Goal: Task Accomplishment & Management: Complete application form

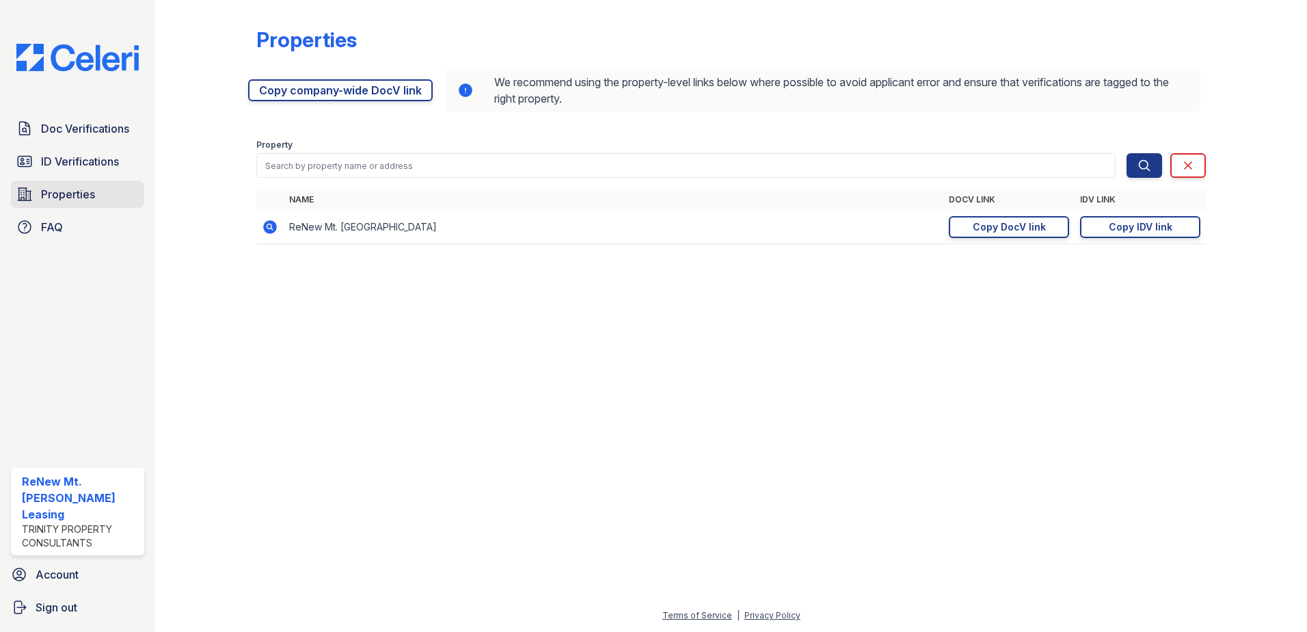
click at [81, 198] on span "Properties" at bounding box center [68, 194] width 54 height 16
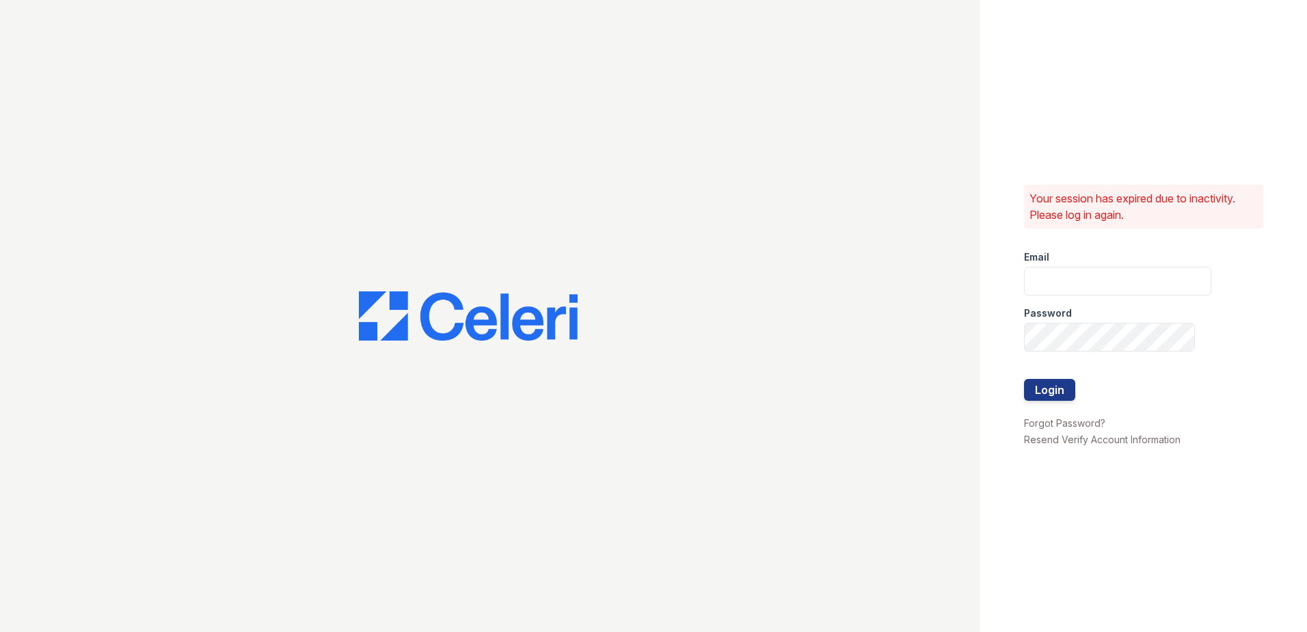
type input "[EMAIL_ADDRESS][DOMAIN_NAME]"
click at [1043, 390] on button "Login" at bounding box center [1049, 390] width 51 height 22
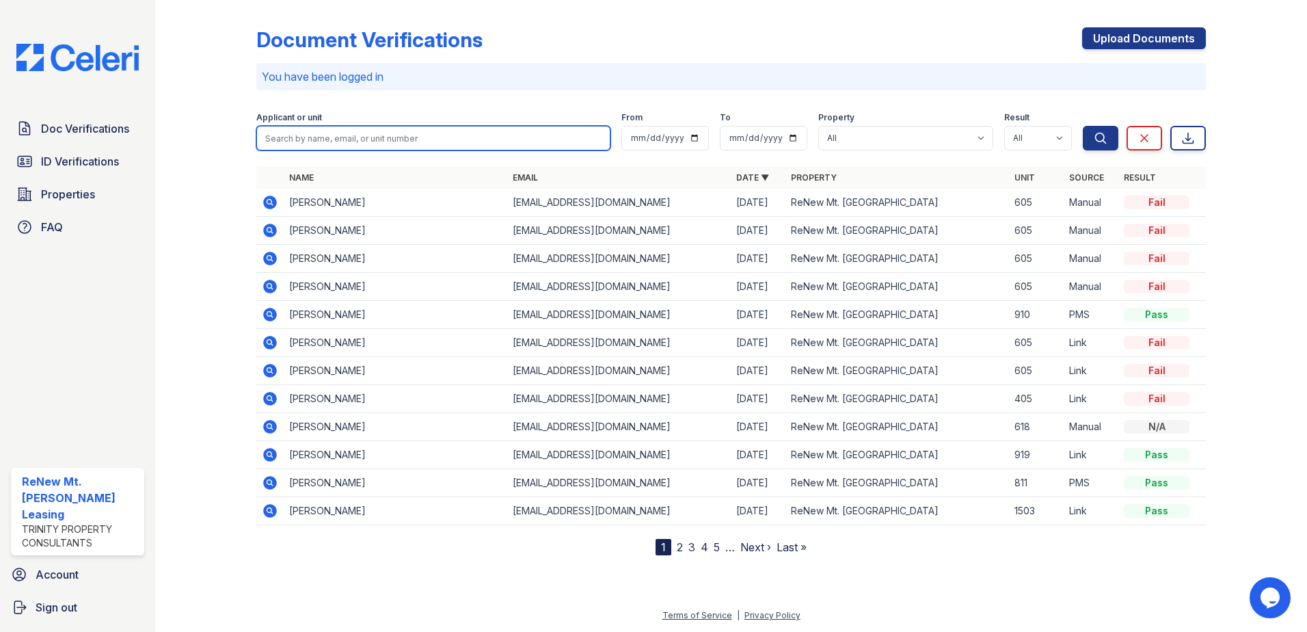
click at [271, 135] on input "search" at bounding box center [433, 138] width 354 height 25
type input "[PERSON_NAME]"
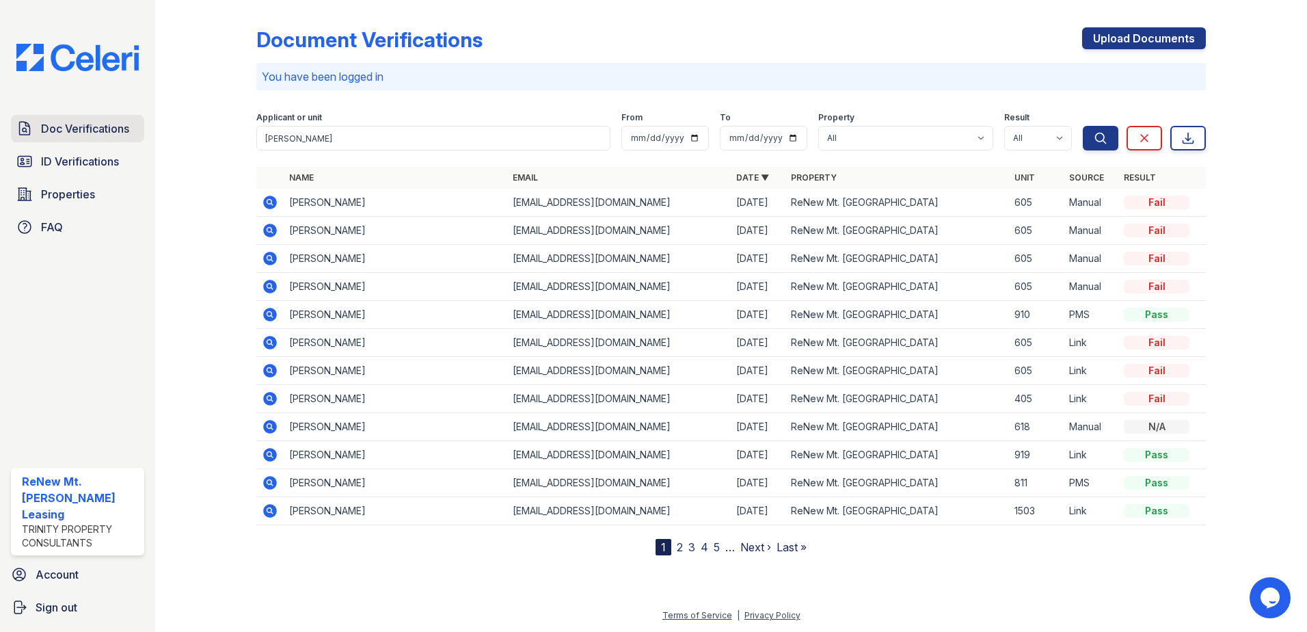
click at [72, 130] on span "Doc Verifications" at bounding box center [85, 128] width 88 height 16
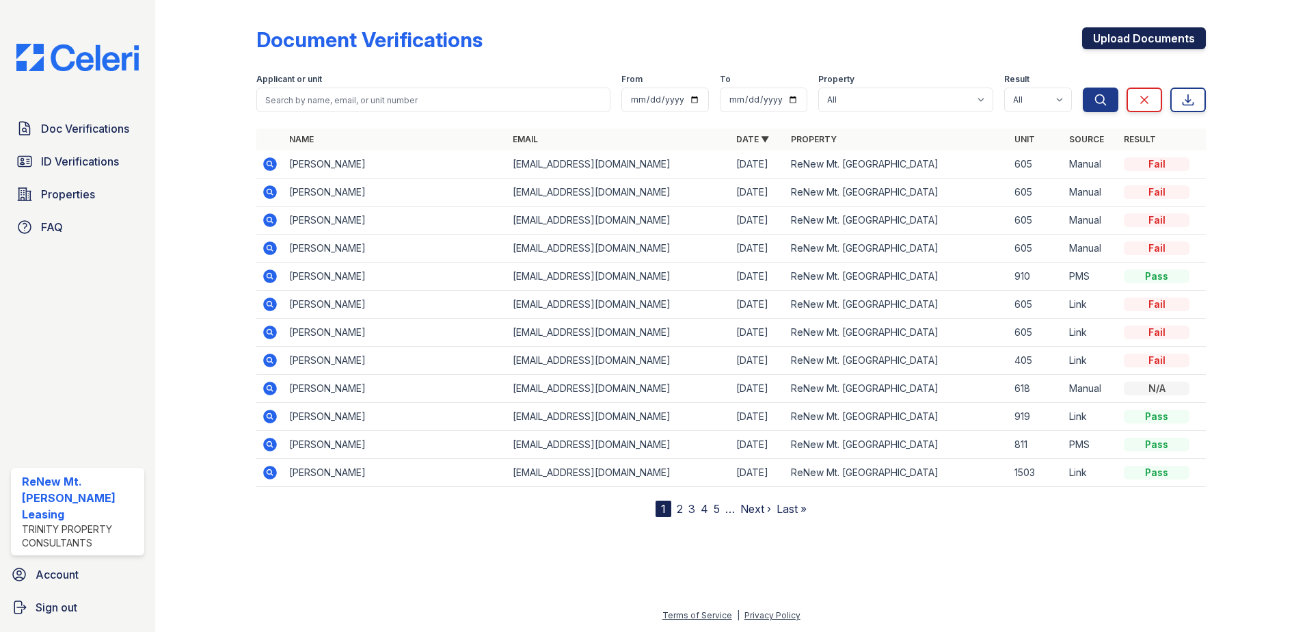
click at [1132, 37] on link "Upload Documents" at bounding box center [1144, 38] width 124 height 22
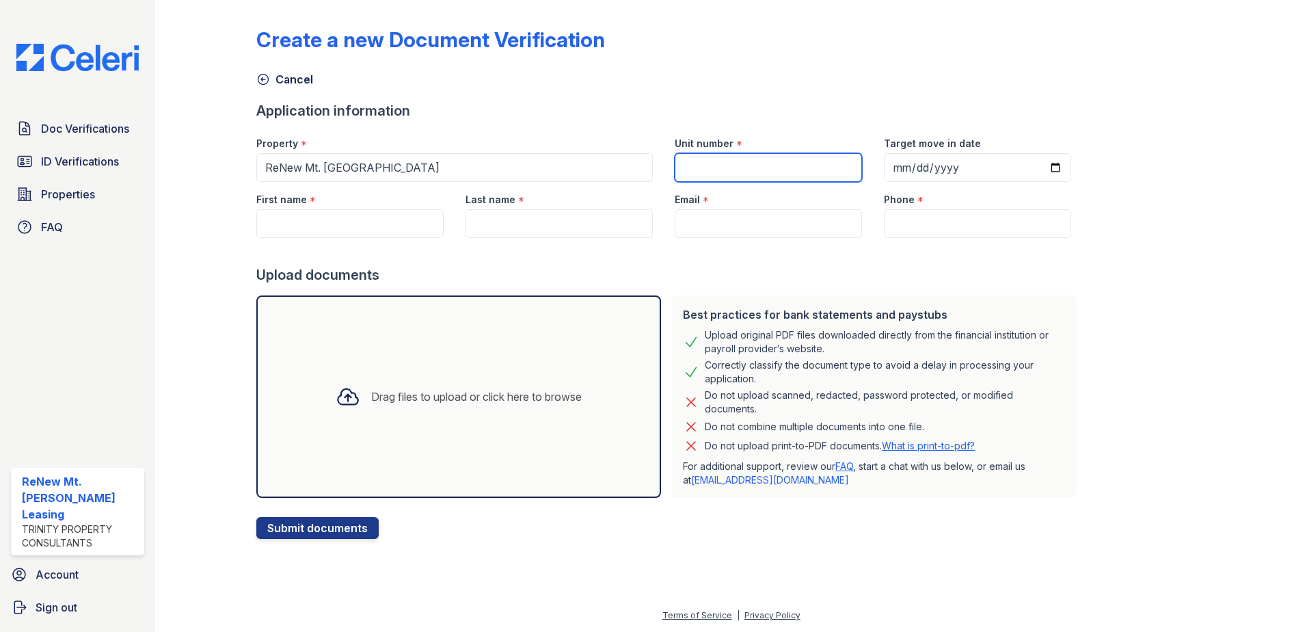
click at [748, 167] on input "Unit number" at bounding box center [768, 167] width 187 height 29
type input "916"
click at [884, 170] on input "Target move in date" at bounding box center [977, 167] width 187 height 29
click at [884, 168] on input "Target move in date" at bounding box center [977, 167] width 187 height 29
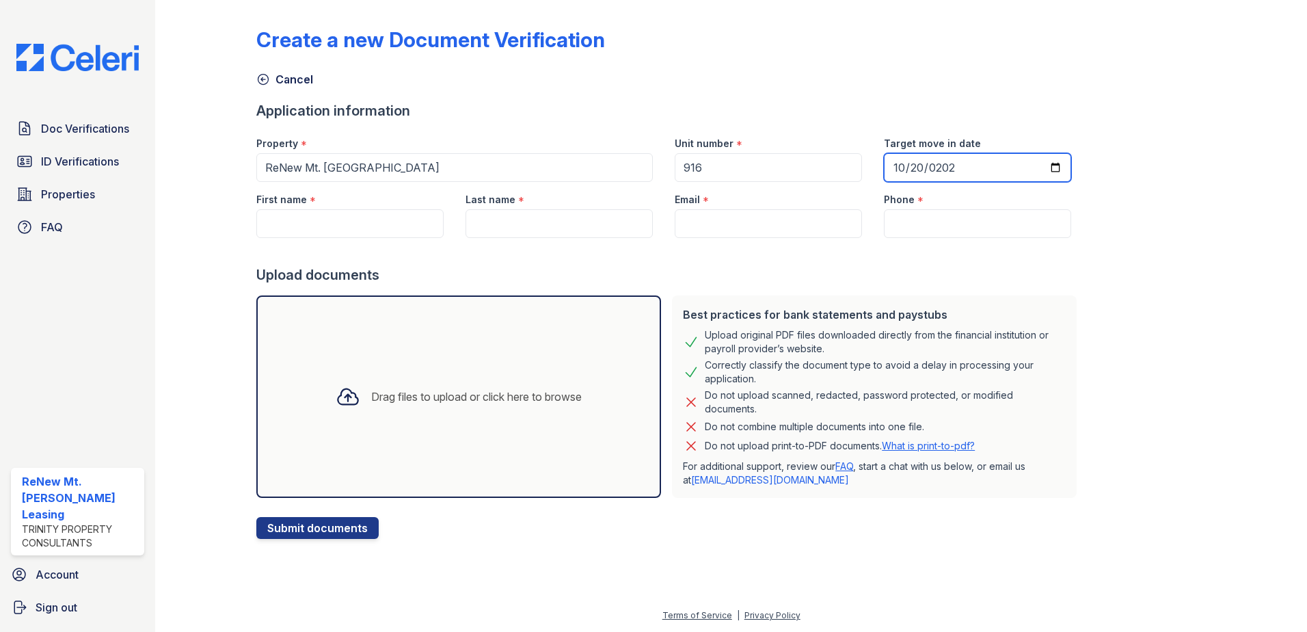
type input "[DATE]"
click at [312, 228] on input "First name" at bounding box center [349, 223] width 187 height 29
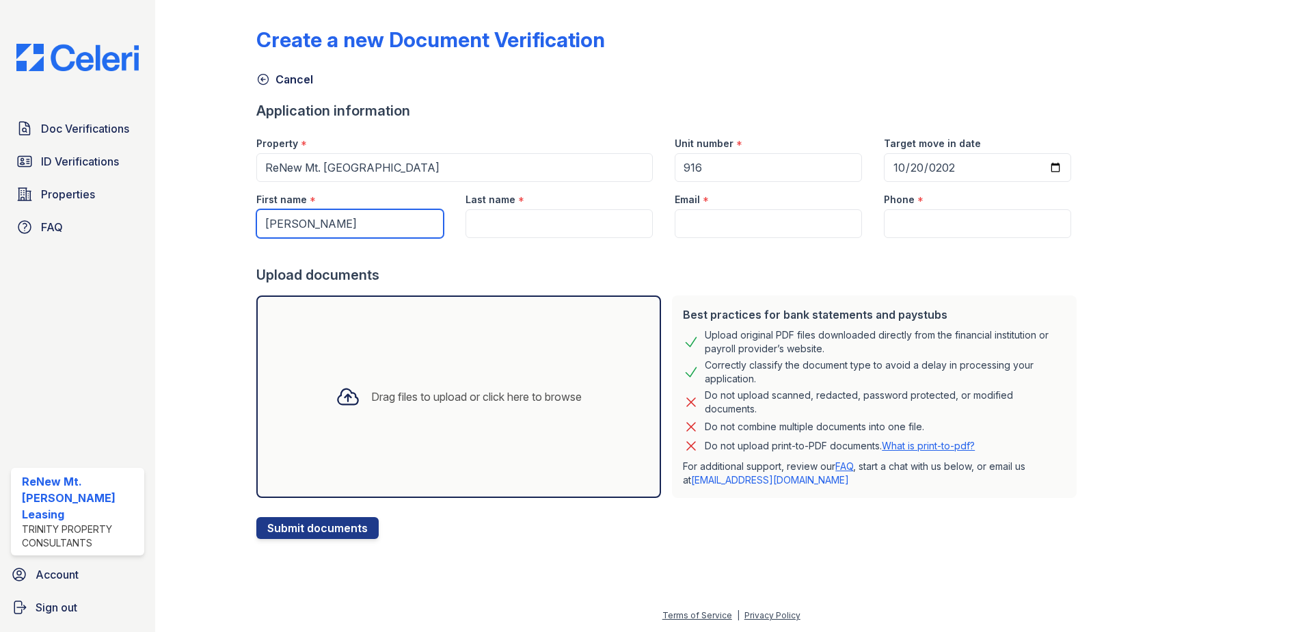
type input "[PERSON_NAME]"
type input "Love"
click at [684, 225] on input "Email" at bounding box center [768, 223] width 187 height 29
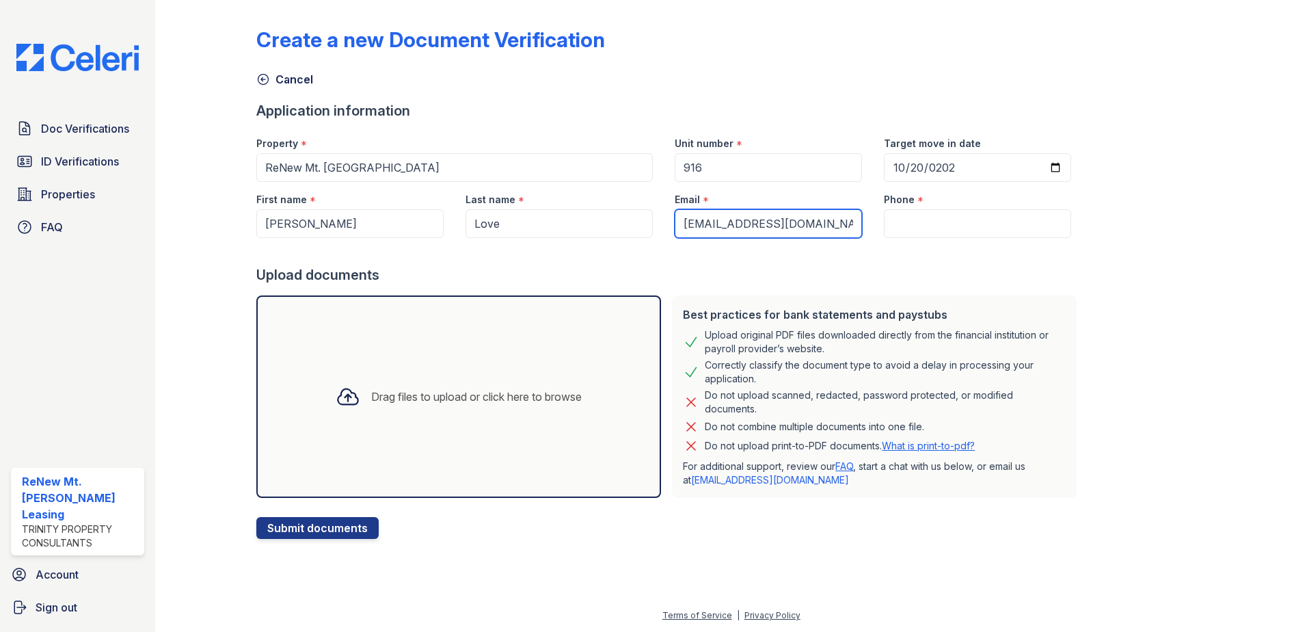
type input "[EMAIL_ADDRESS][DOMAIN_NAME]"
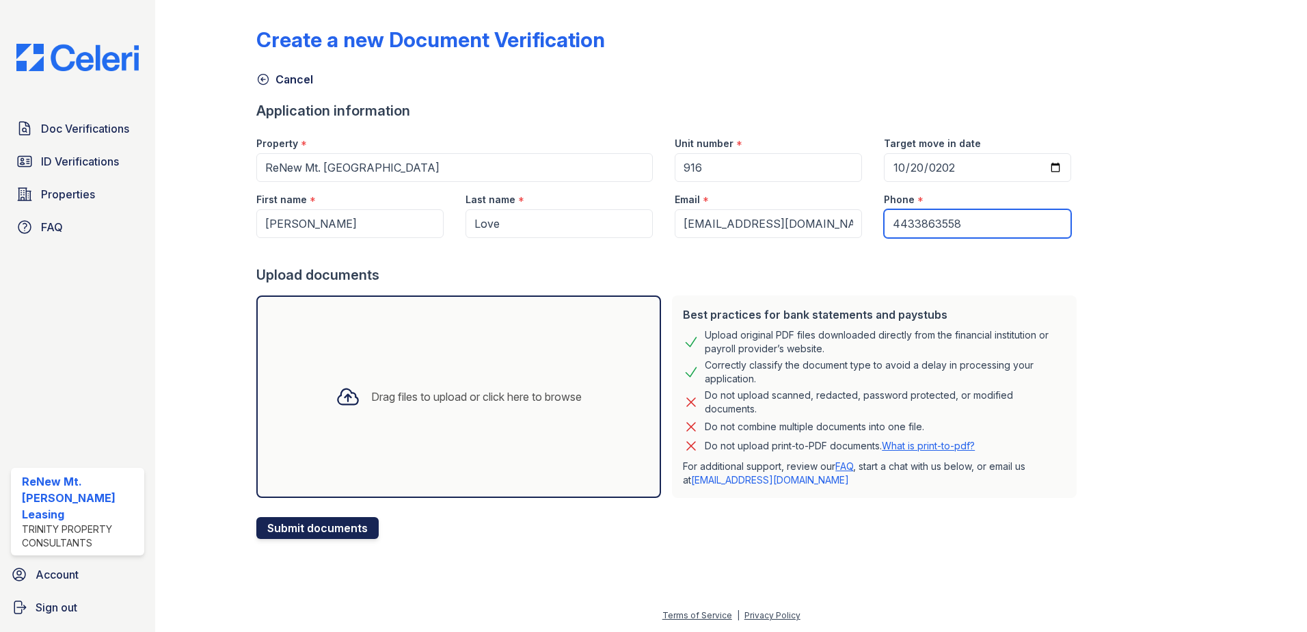
type input "4433863558"
click at [345, 524] on button "Submit documents" at bounding box center [317, 528] width 122 height 22
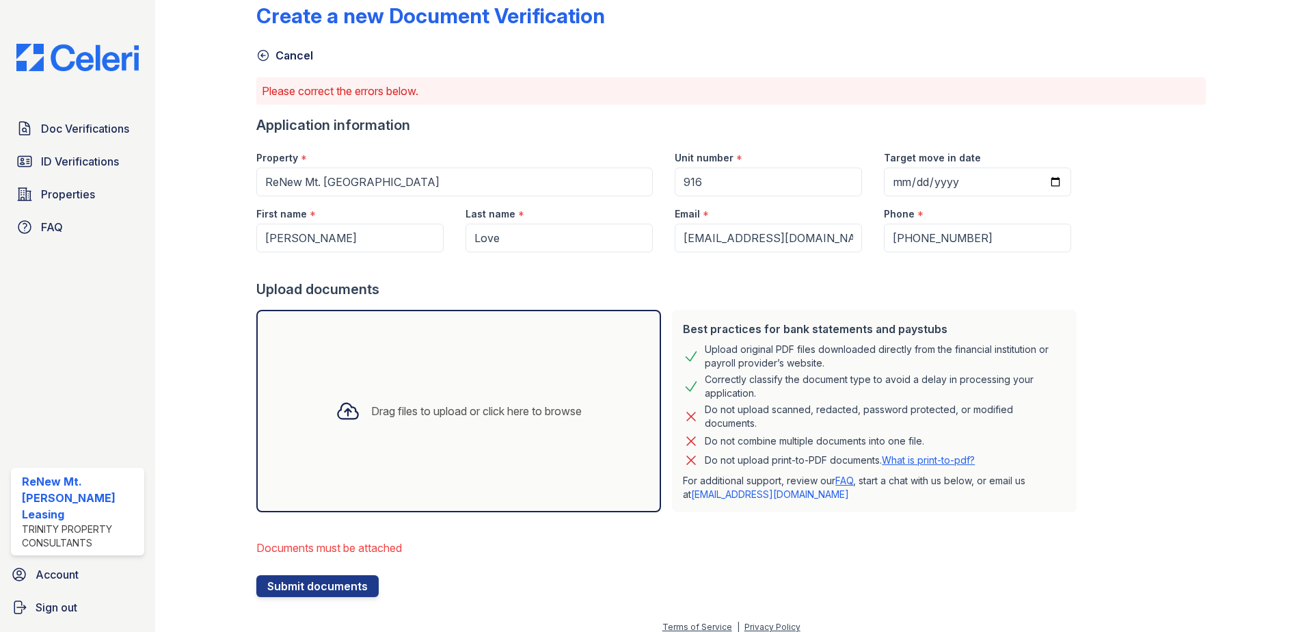
scroll to position [36, 0]
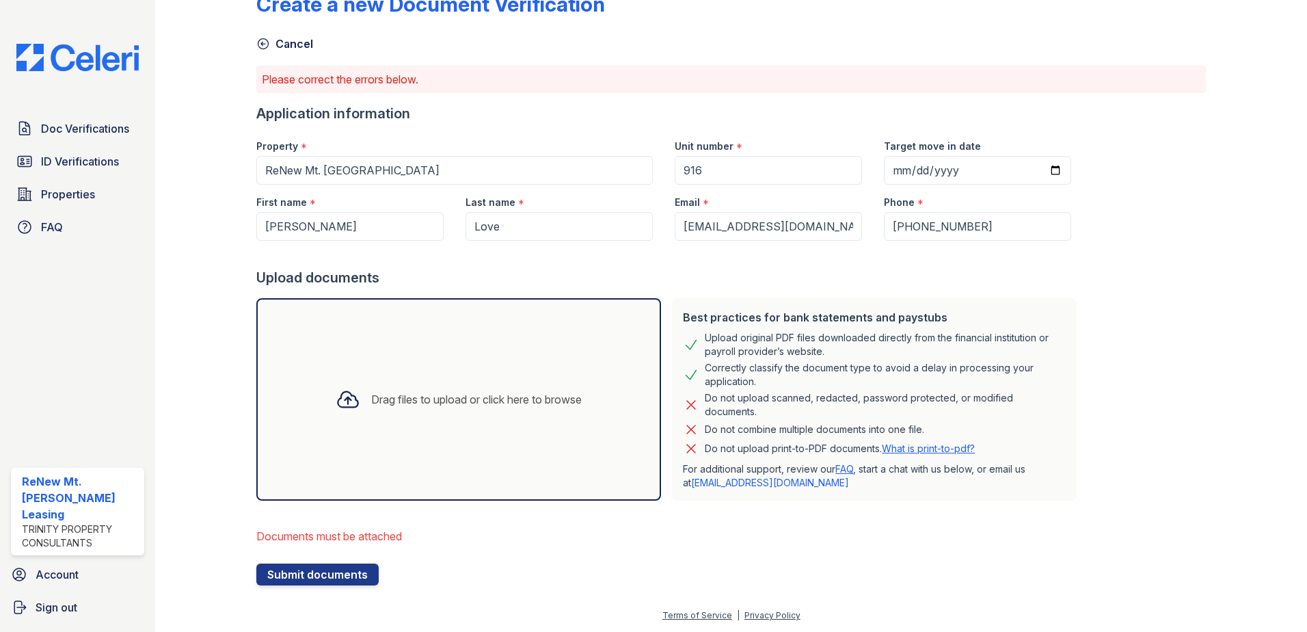
click at [380, 403] on div "Drag files to upload or click here to browse" at bounding box center [476, 399] width 211 height 16
click at [437, 401] on div "Drag files to upload or click here to browse" at bounding box center [476, 399] width 211 height 16
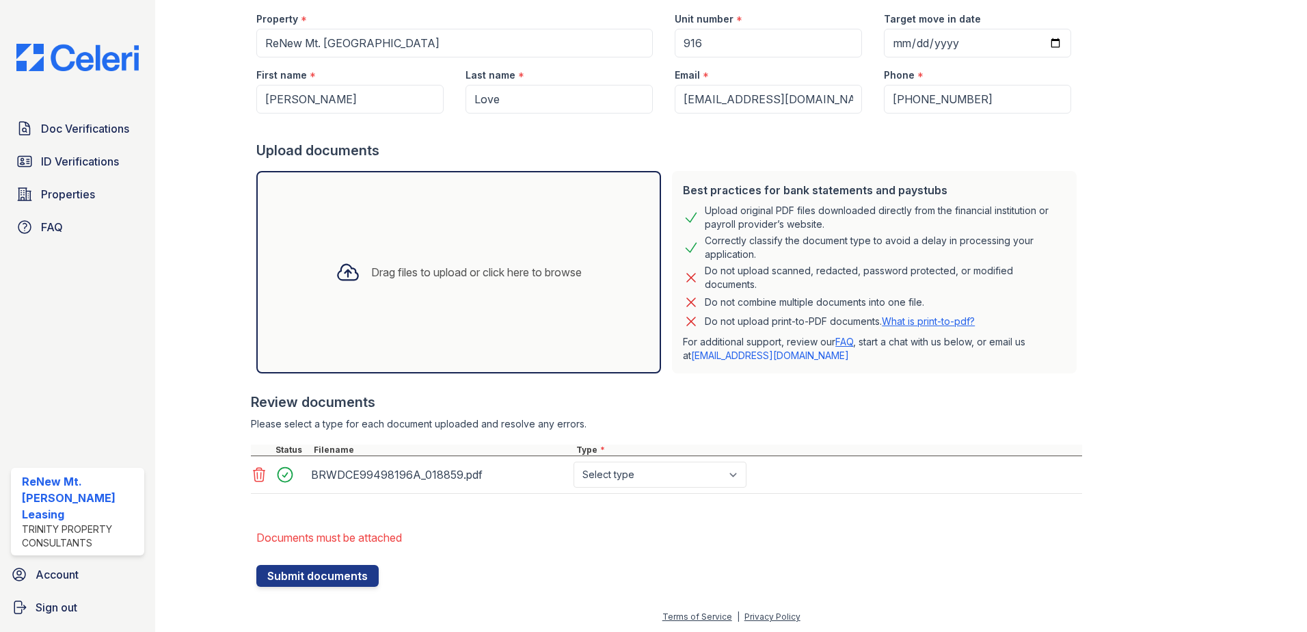
scroll to position [164, 0]
click at [420, 280] on div "Drag files to upload or click here to browse" at bounding box center [459, 270] width 268 height 46
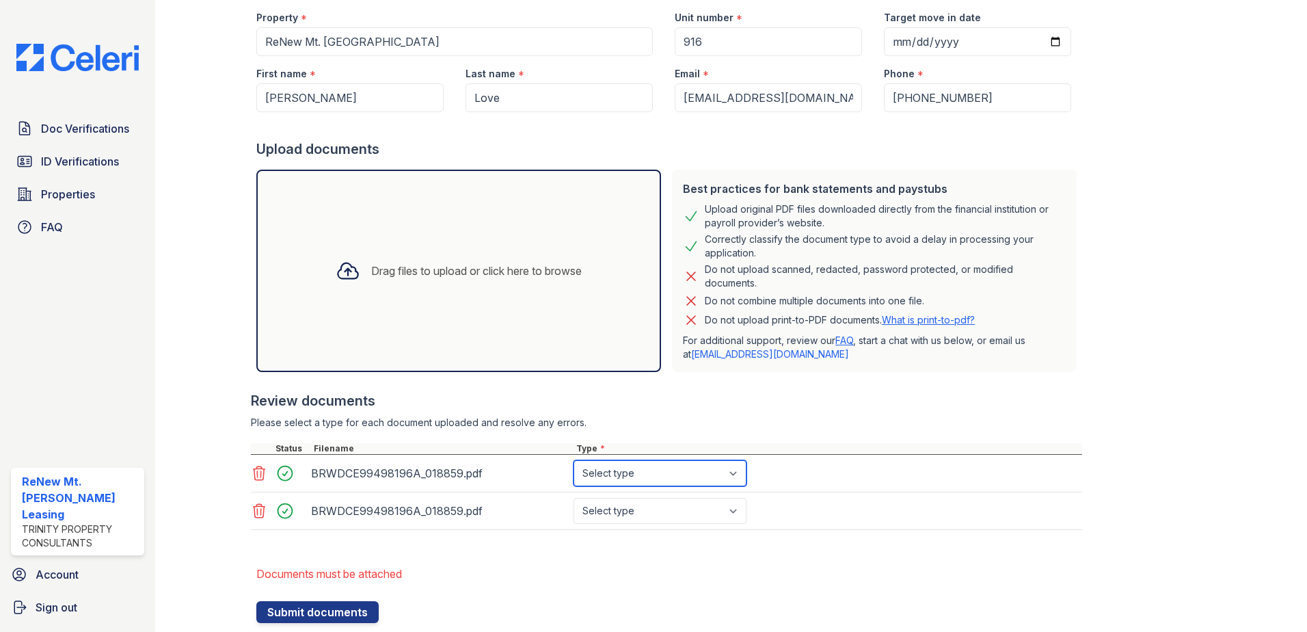
click at [634, 471] on select "Select type Paystub Bank Statement Offer Letter Tax Documents Benefit Award Let…" at bounding box center [659, 473] width 173 height 26
click at [736, 473] on select "Select type Paystub Bank Statement Offer Letter Tax Documents Benefit Award Let…" at bounding box center [659, 473] width 173 height 26
select select "tax_documents"
click at [573, 460] on select "Select type Paystub Bank Statement Offer Letter Tax Documents Benefit Award Let…" at bounding box center [659, 473] width 173 height 26
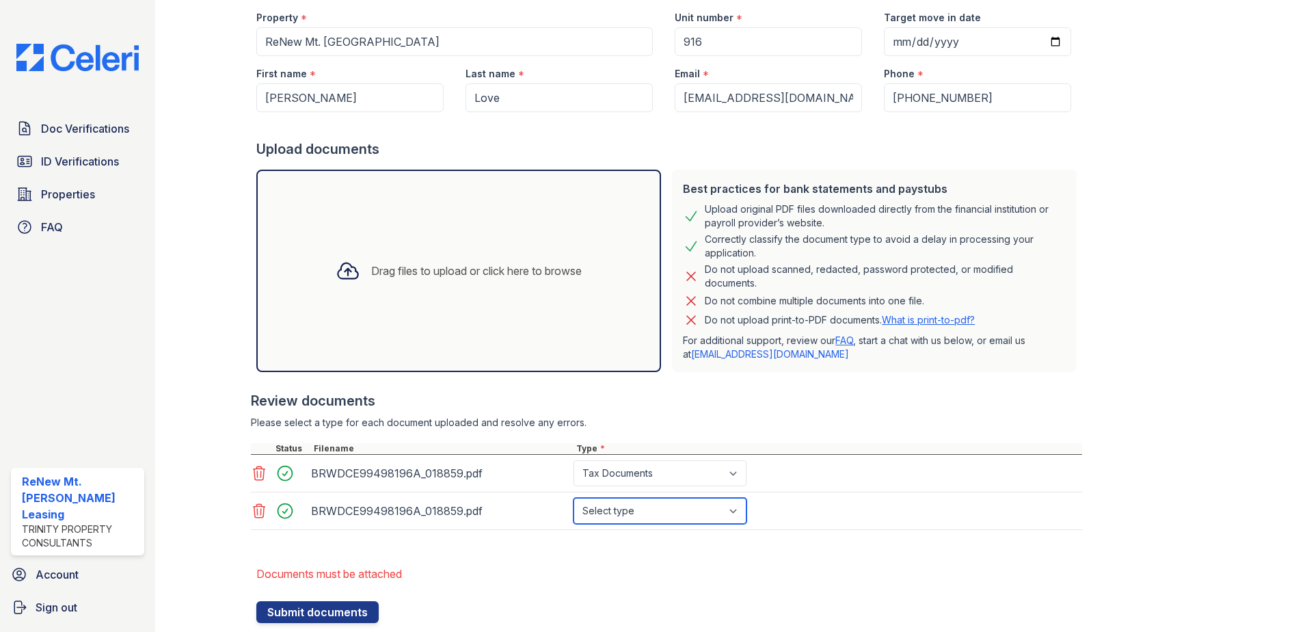
click at [720, 507] on select "Select type Paystub Bank Statement Offer Letter Tax Documents Benefit Award Let…" at bounding box center [659, 511] width 173 height 26
select select "tax_documents"
click at [573, 498] on select "Select type Paystub Bank Statement Offer Letter Tax Documents Benefit Award Let…" at bounding box center [659, 511] width 173 height 26
click at [446, 278] on div "Drag files to upload or click here to browse" at bounding box center [476, 270] width 211 height 16
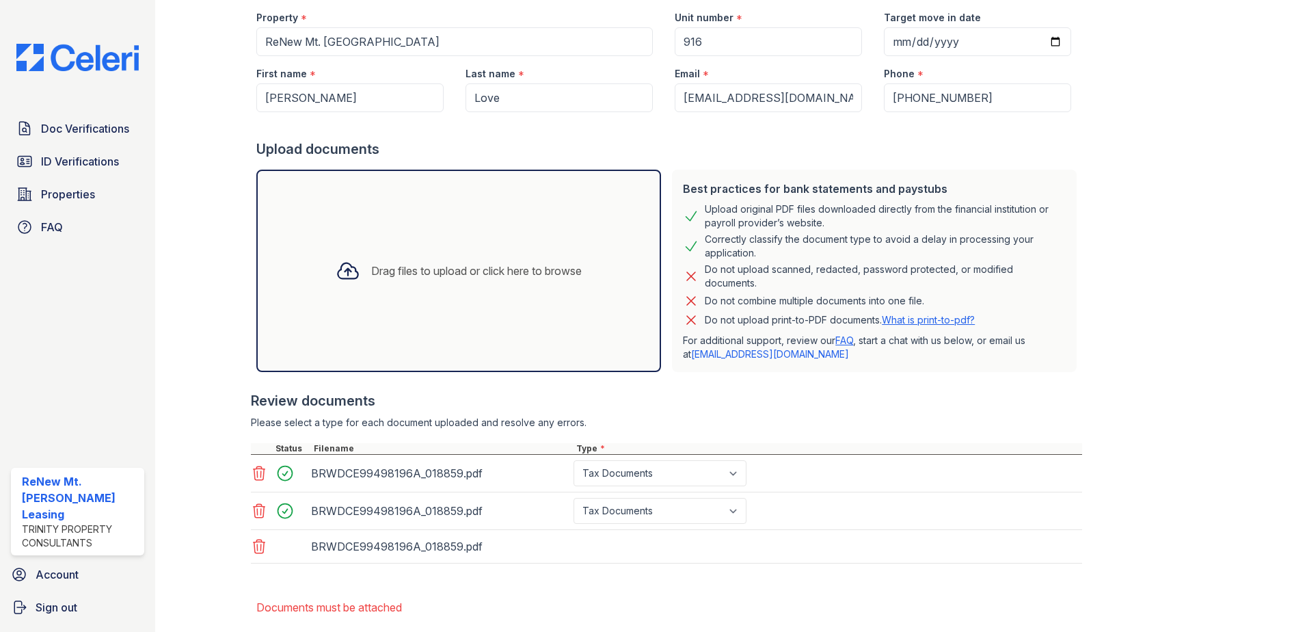
click at [456, 257] on div "Drag files to upload or click here to browse" at bounding box center [459, 270] width 268 height 46
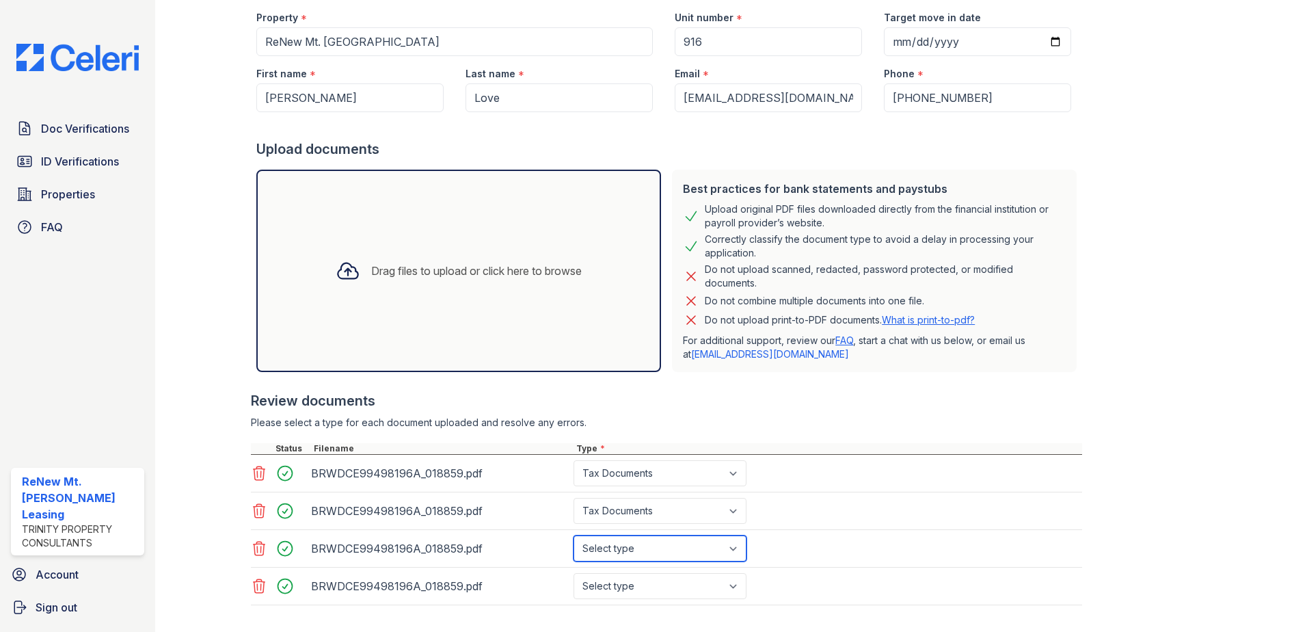
click at [733, 545] on select "Select type Paystub Bank Statement Offer Letter Tax Documents Benefit Award Let…" at bounding box center [659, 548] width 173 height 26
select select "tax_documents"
click at [573, 535] on select "Select type Paystub Bank Statement Offer Letter Tax Documents Benefit Award Let…" at bounding box center [659, 548] width 173 height 26
click at [722, 590] on select "Select type Paystub Bank Statement Offer Letter Tax Documents Benefit Award Let…" at bounding box center [659, 586] width 173 height 26
select select "tax_documents"
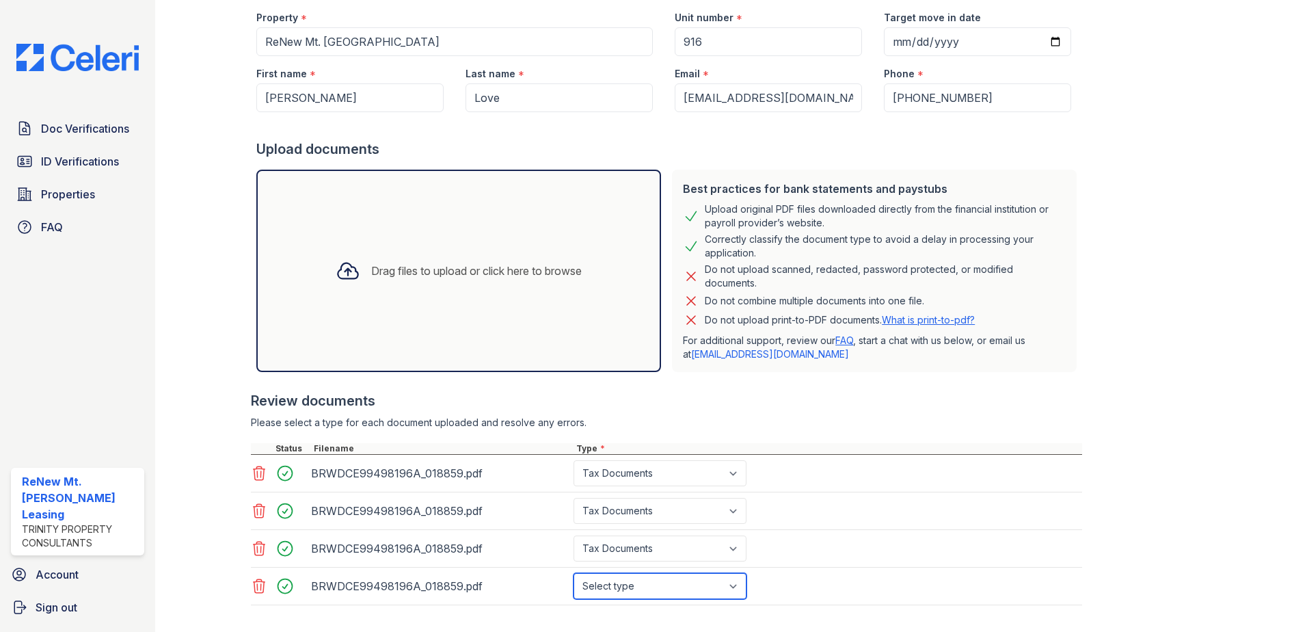
click at [573, 573] on select "Select type Paystub Bank Statement Offer Letter Tax Documents Benefit Award Let…" at bounding box center [659, 586] width 173 height 26
click at [774, 435] on div at bounding box center [666, 436] width 831 height 14
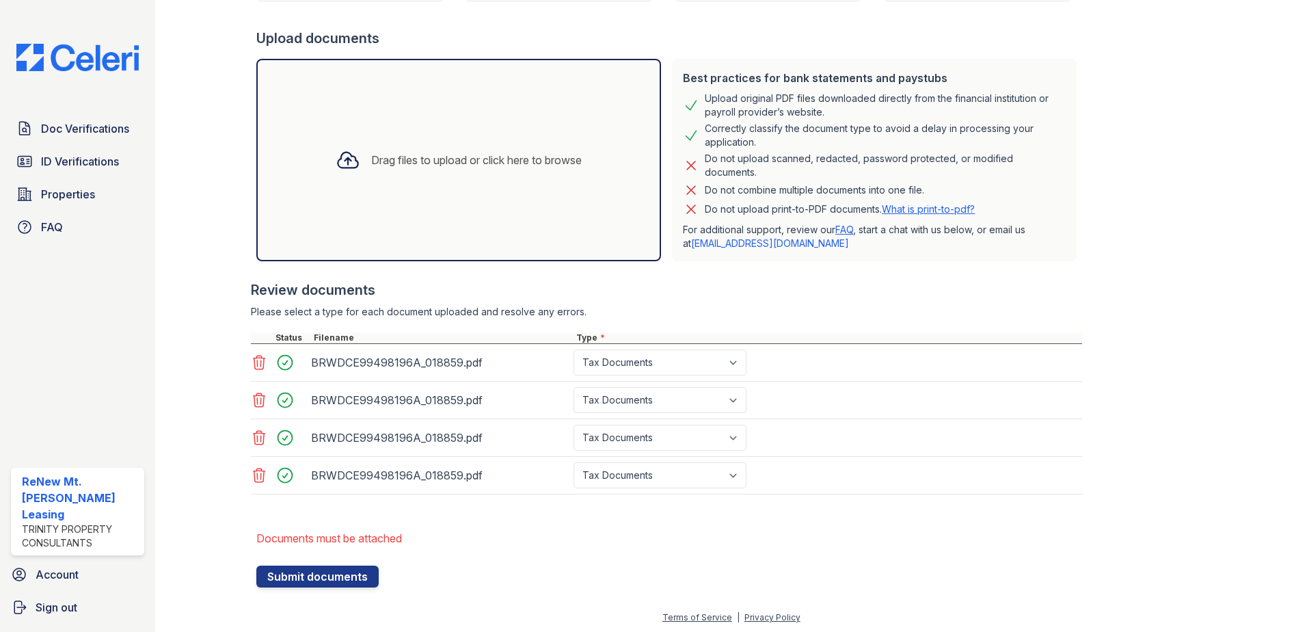
scroll to position [277, 0]
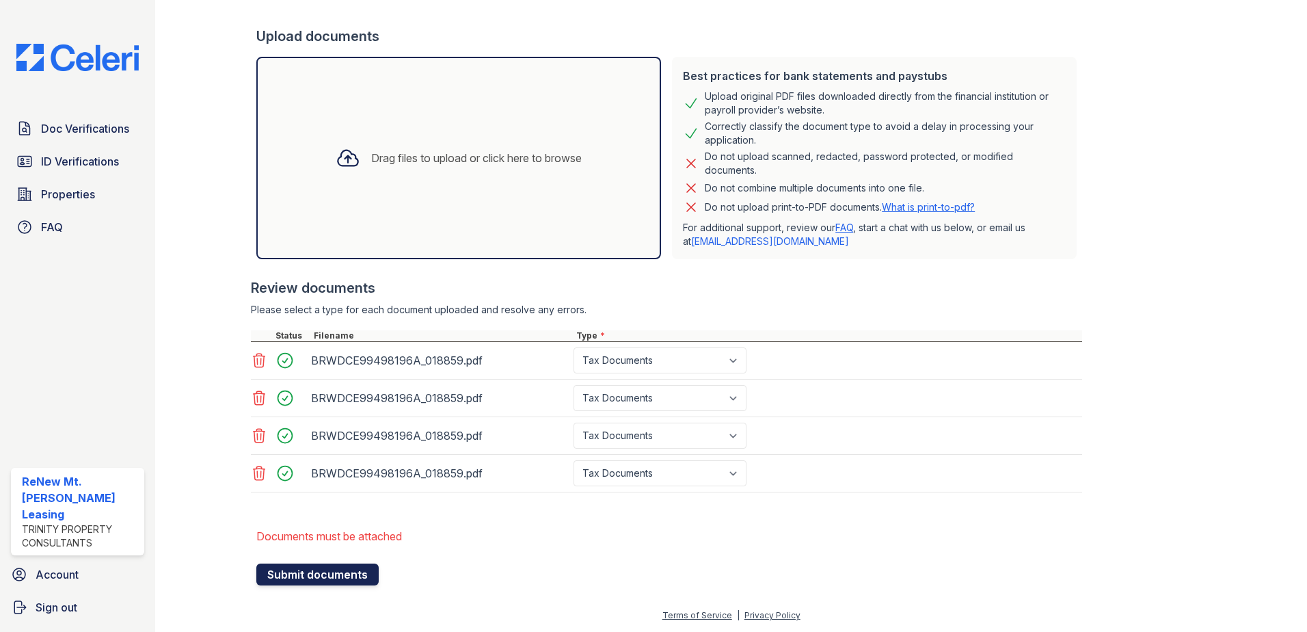
click at [315, 582] on button "Submit documents" at bounding box center [317, 574] width 122 height 22
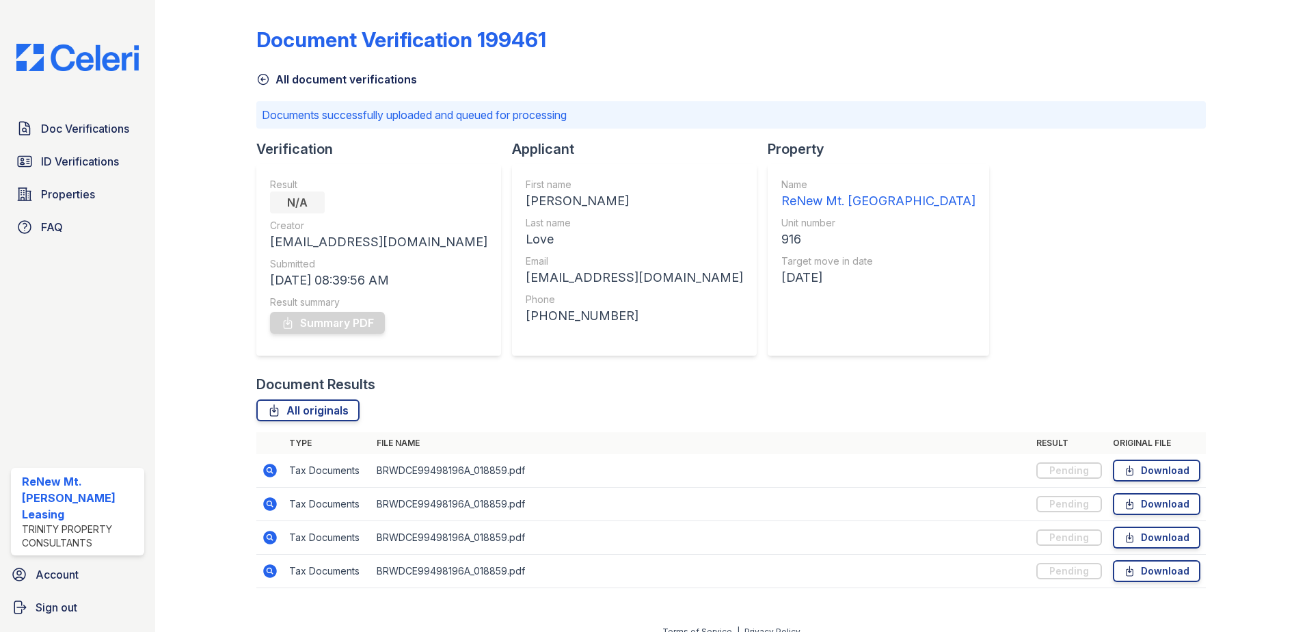
click at [906, 258] on div "Document Verification 199461 All document verifications Documents successfully …" at bounding box center [730, 303] width 949 height 596
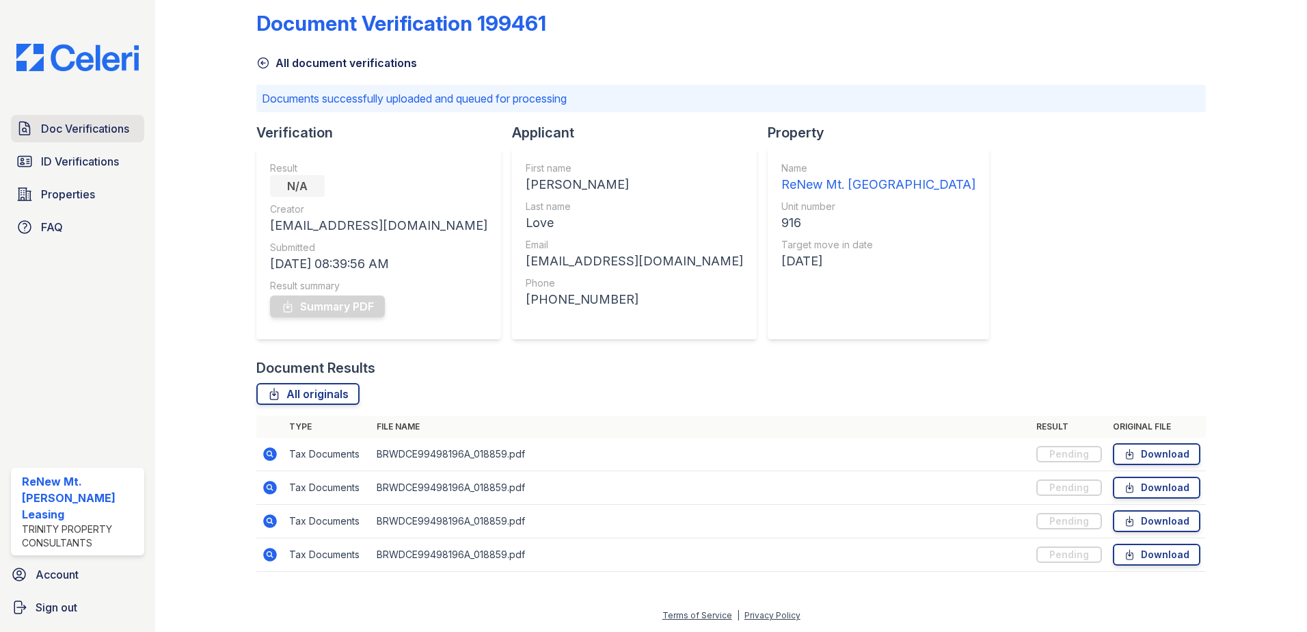
click at [97, 137] on span "Doc Verifications" at bounding box center [85, 128] width 88 height 16
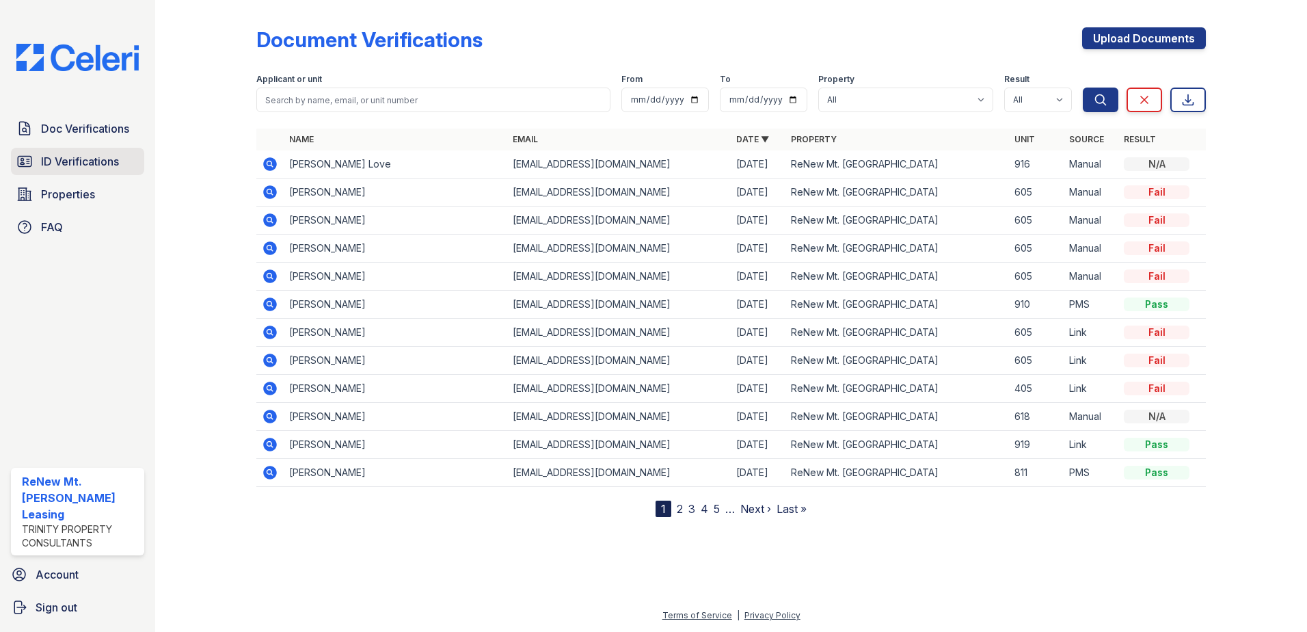
click at [66, 161] on span "ID Verifications" at bounding box center [80, 161] width 78 height 16
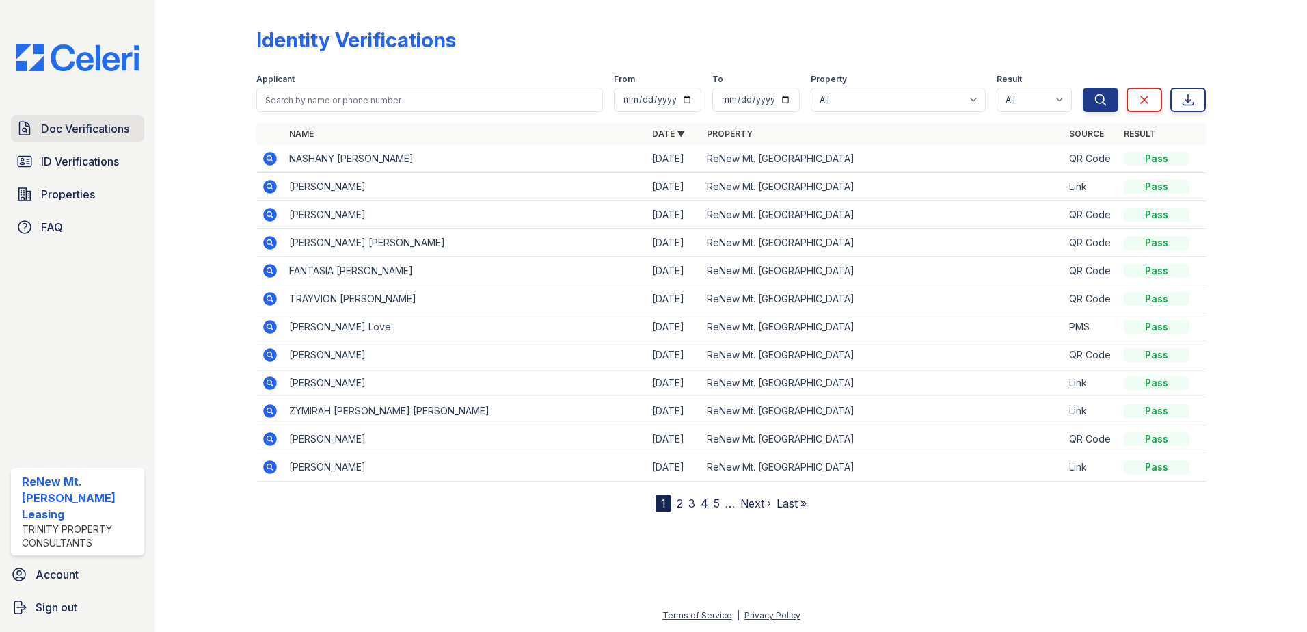
click at [68, 131] on span "Doc Verifications" at bounding box center [85, 128] width 88 height 16
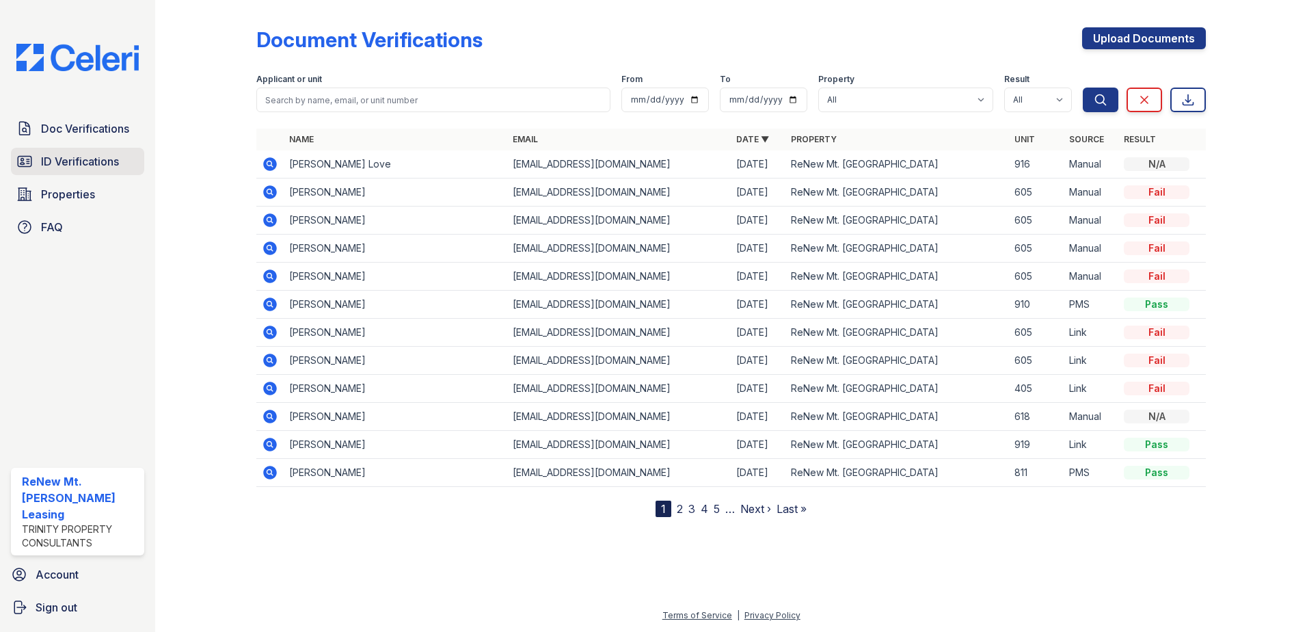
click at [66, 175] on link "ID Verifications" at bounding box center [77, 161] width 133 height 27
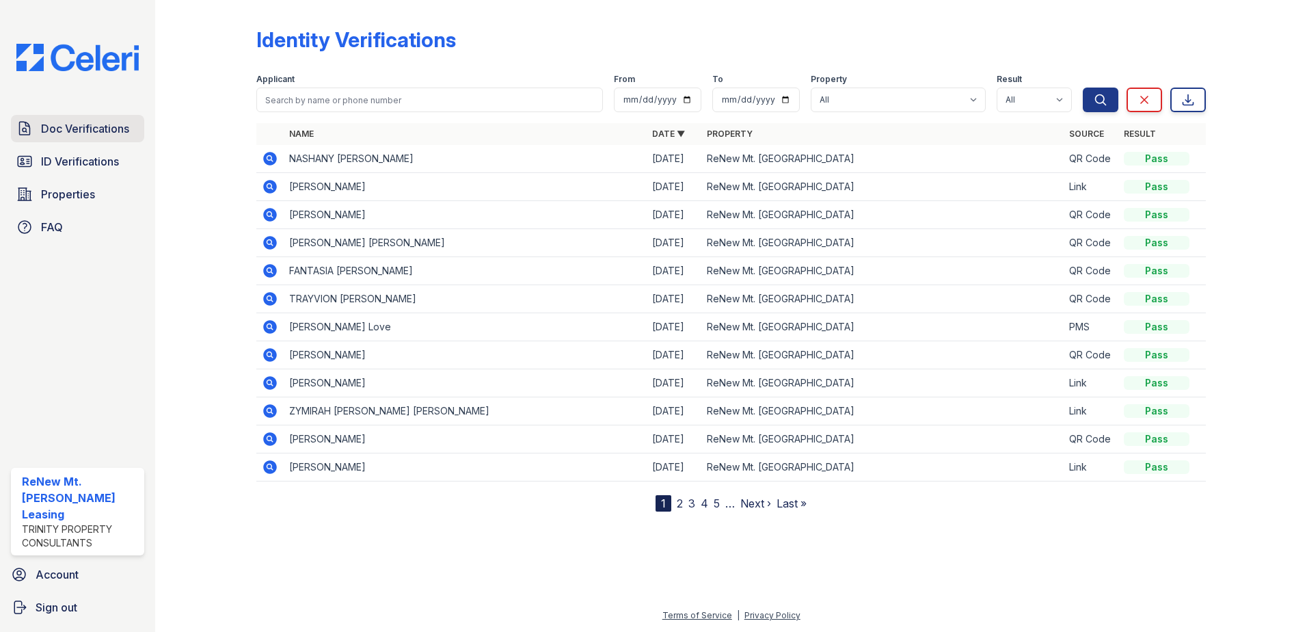
click at [70, 133] on span "Doc Verifications" at bounding box center [85, 128] width 88 height 16
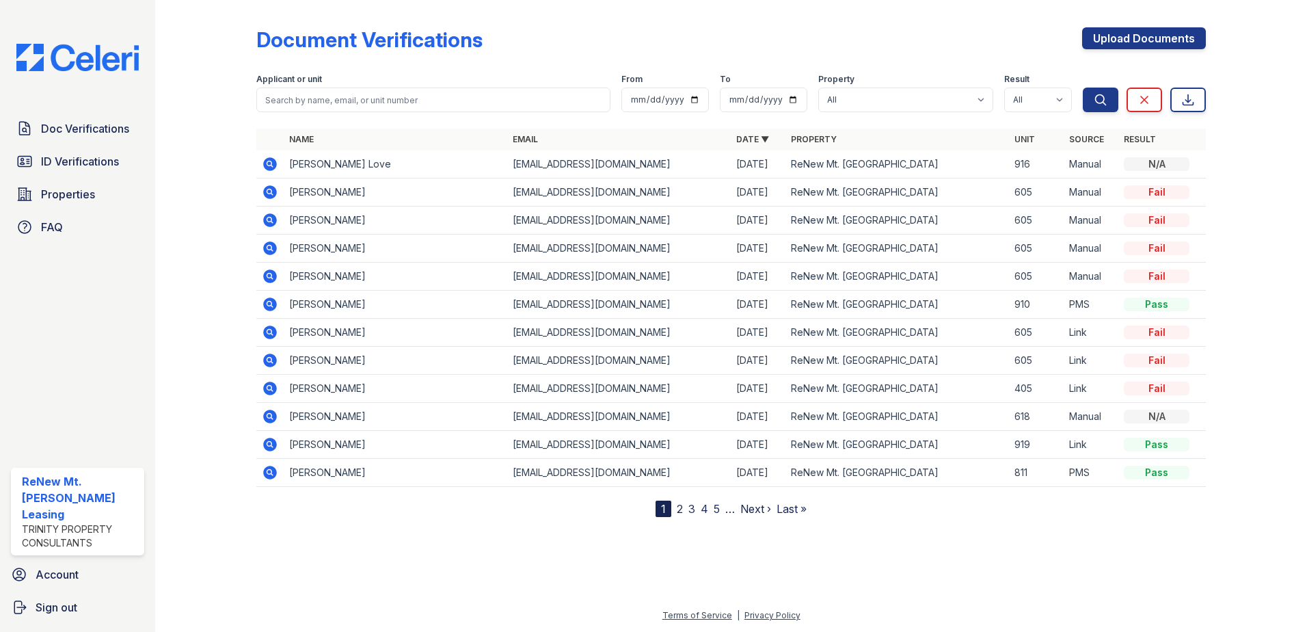
click at [70, 133] on span "Doc Verifications" at bounding box center [85, 128] width 88 height 16
click at [275, 165] on icon at bounding box center [270, 164] width 14 height 14
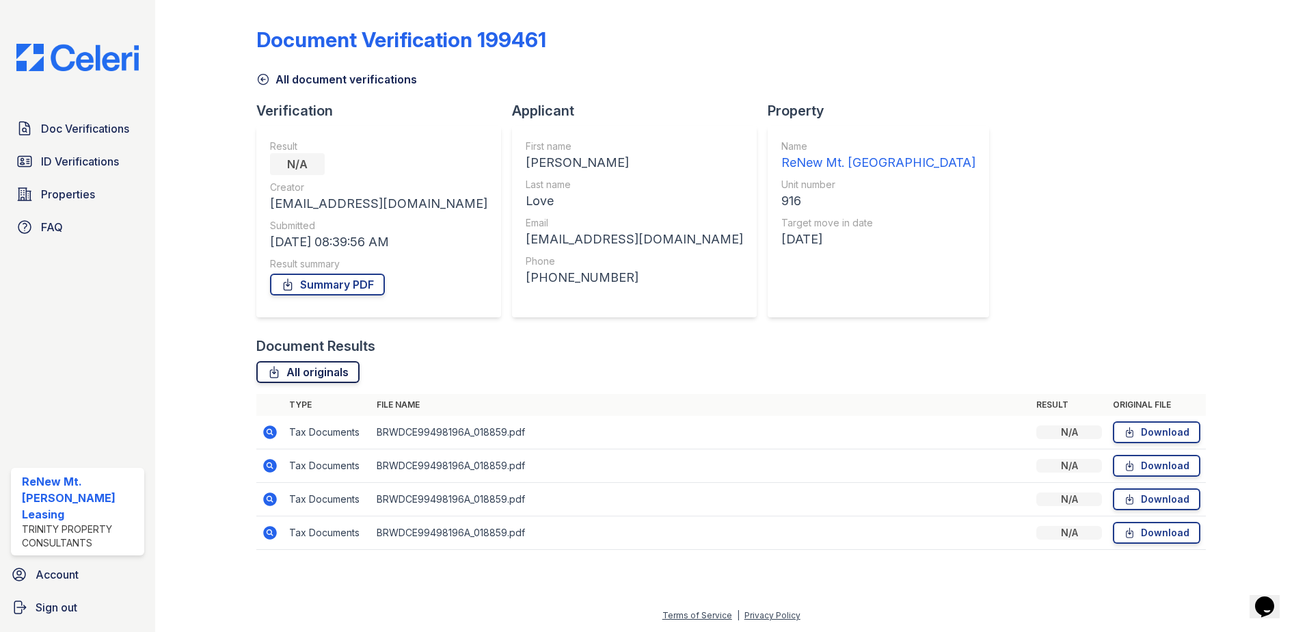
click at [311, 375] on link "All originals" at bounding box center [307, 372] width 103 height 22
click at [274, 434] on icon at bounding box center [270, 432] width 14 height 14
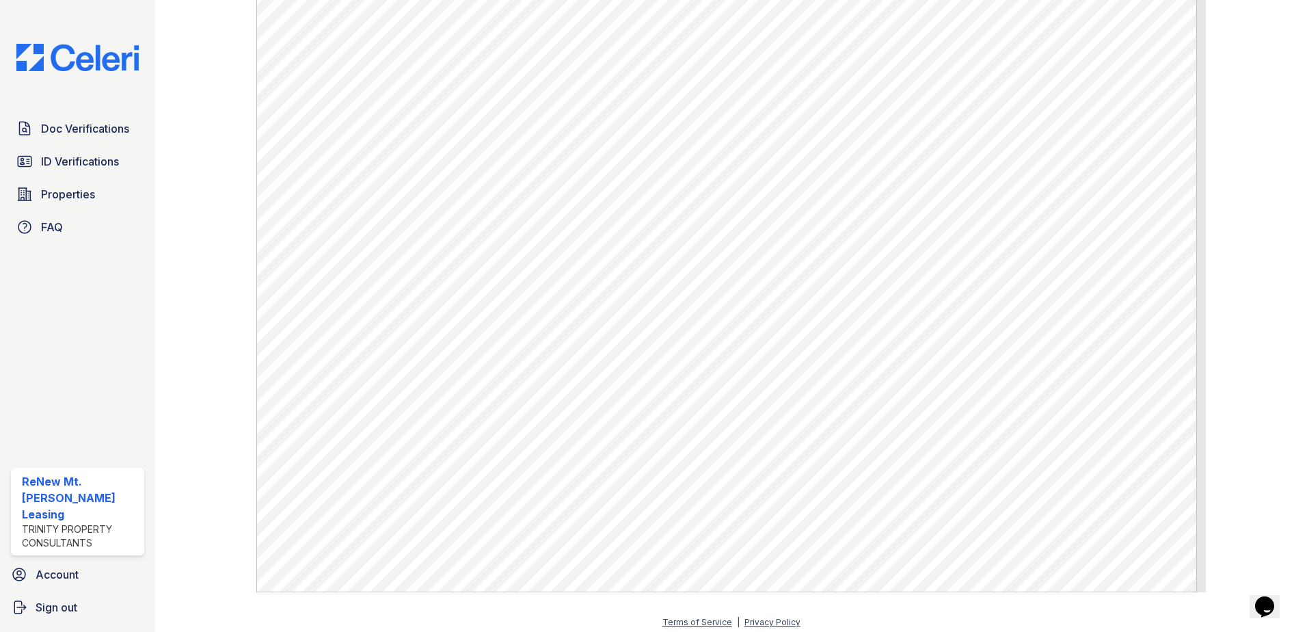
scroll to position [495, 0]
click at [225, 278] on div at bounding box center [216, 48] width 79 height 1074
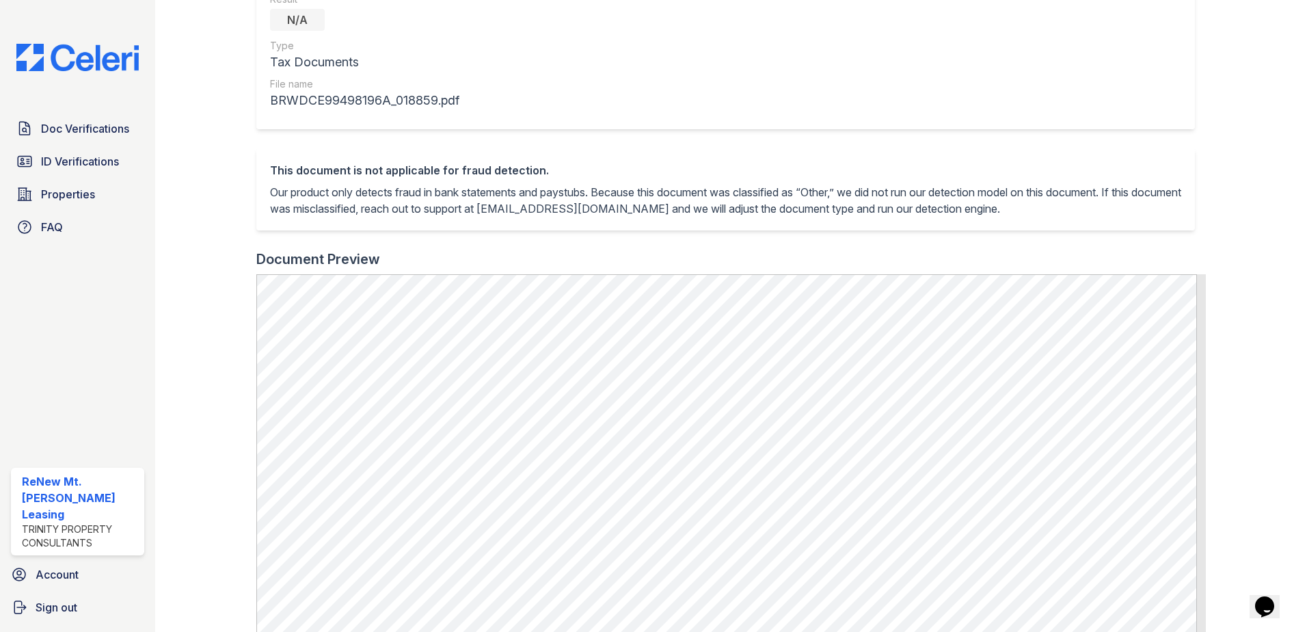
scroll to position [153, 0]
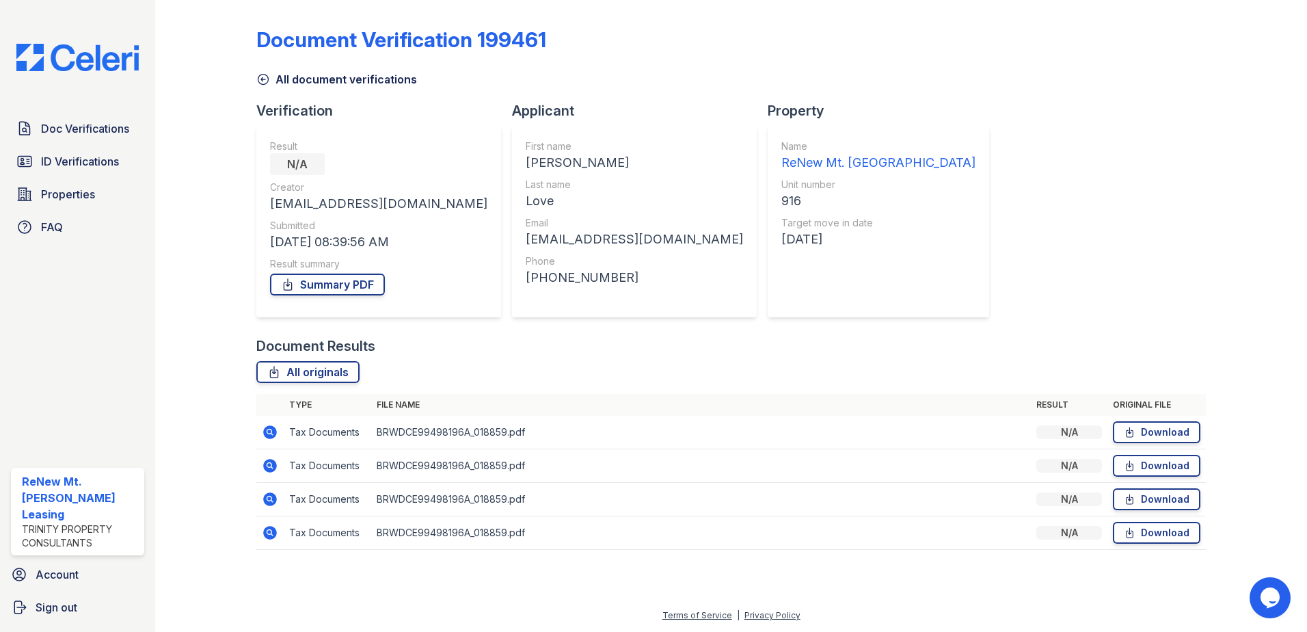
click at [455, 437] on td "BRWDCE99498196A_018859.pdf" at bounding box center [701, 432] width 660 height 33
click at [869, 241] on div "Document Verification 199461 All document verifications Verification Result N/A…" at bounding box center [730, 284] width 949 height 558
click at [79, 127] on span "Doc Verifications" at bounding box center [85, 128] width 88 height 16
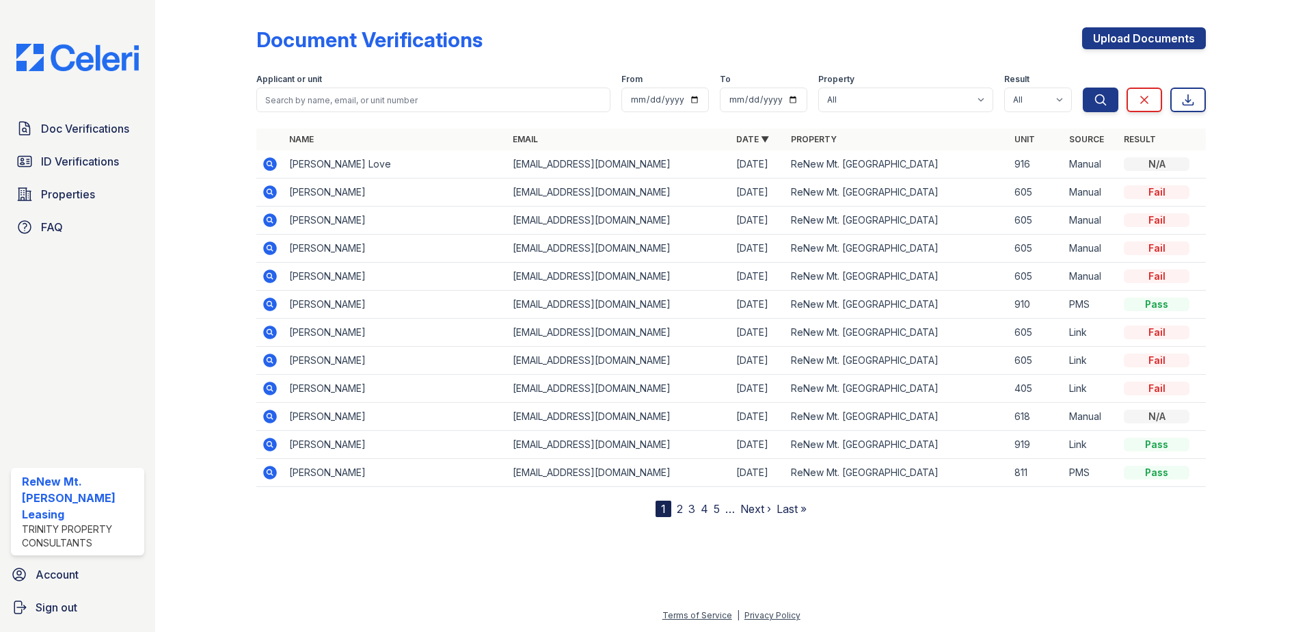
click at [79, 128] on span "Doc Verifications" at bounding box center [85, 128] width 88 height 16
click at [1238, 163] on div at bounding box center [1245, 260] width 79 height 511
click at [591, 1] on div "Document Verifications Upload Documents Filter Applicant or unit From To Proper…" at bounding box center [731, 269] width 1108 height 539
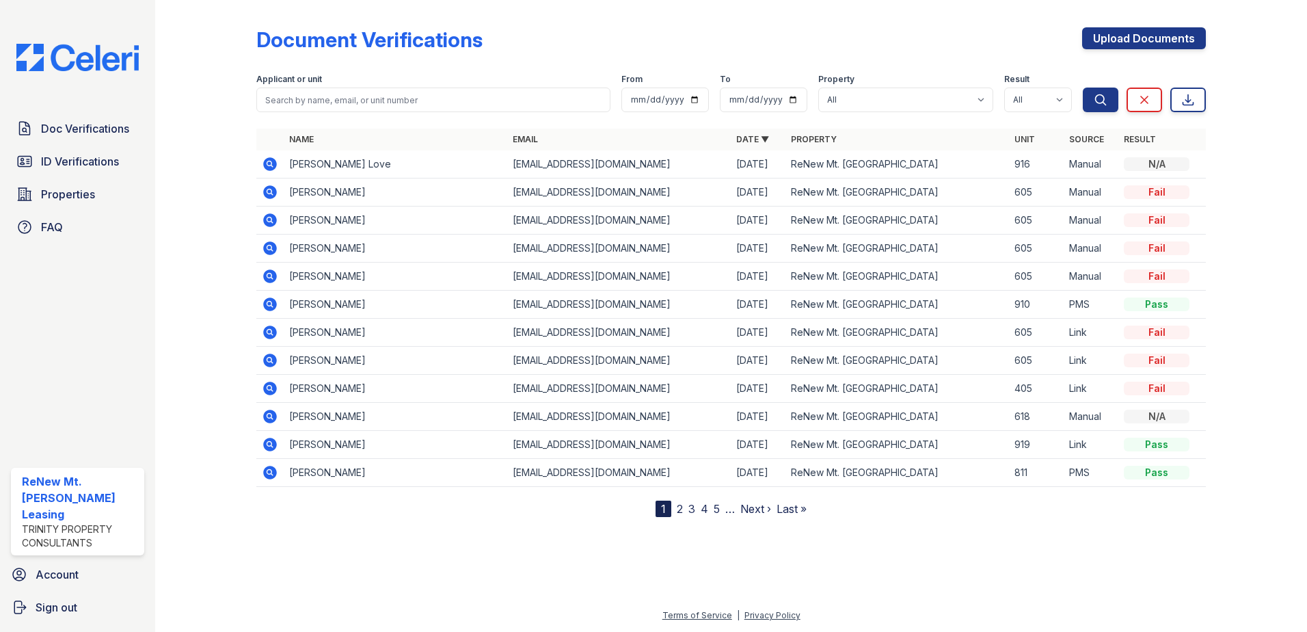
click at [588, 3] on div "Document Verifications Upload Documents Filter Applicant or unit From To Proper…" at bounding box center [731, 269] width 1108 height 539
click at [80, 197] on span "Properties" at bounding box center [68, 194] width 54 height 16
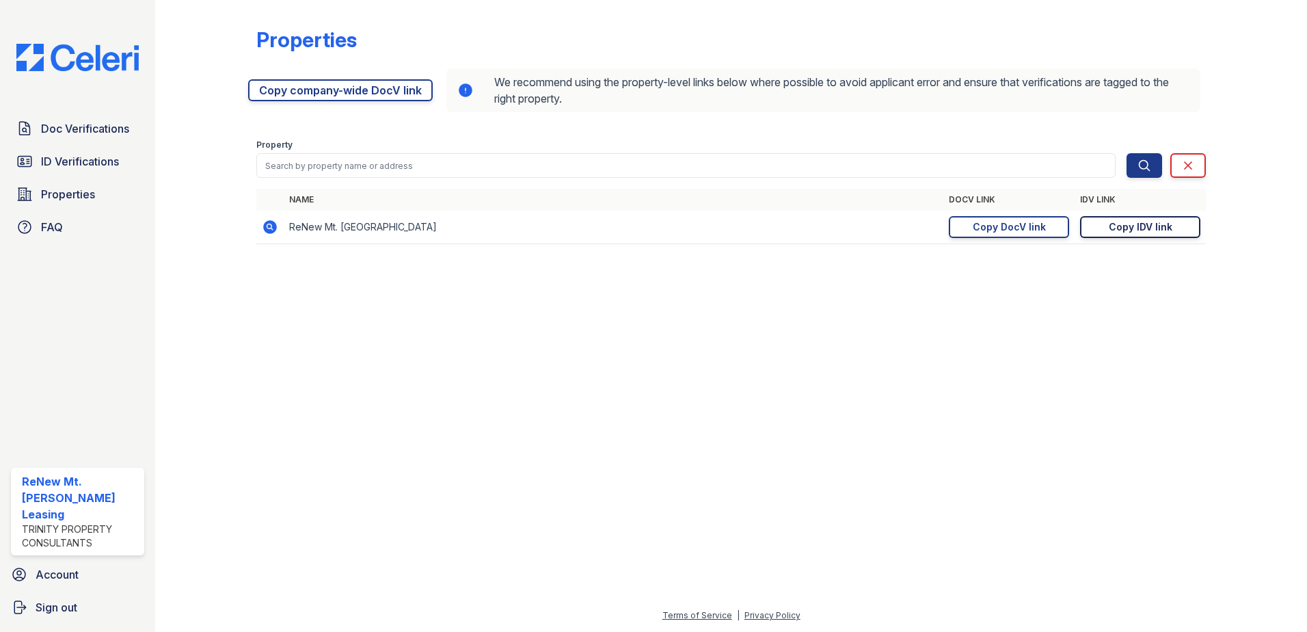
click at [1137, 232] on div "Copy IDV link" at bounding box center [1141, 227] width 64 height 14
click at [1002, 230] on div "Copy DocV link" at bounding box center [1009, 227] width 73 height 14
click at [711, 33] on div "Properties" at bounding box center [730, 45] width 949 height 36
